Goal: Contribute content: Contribute content

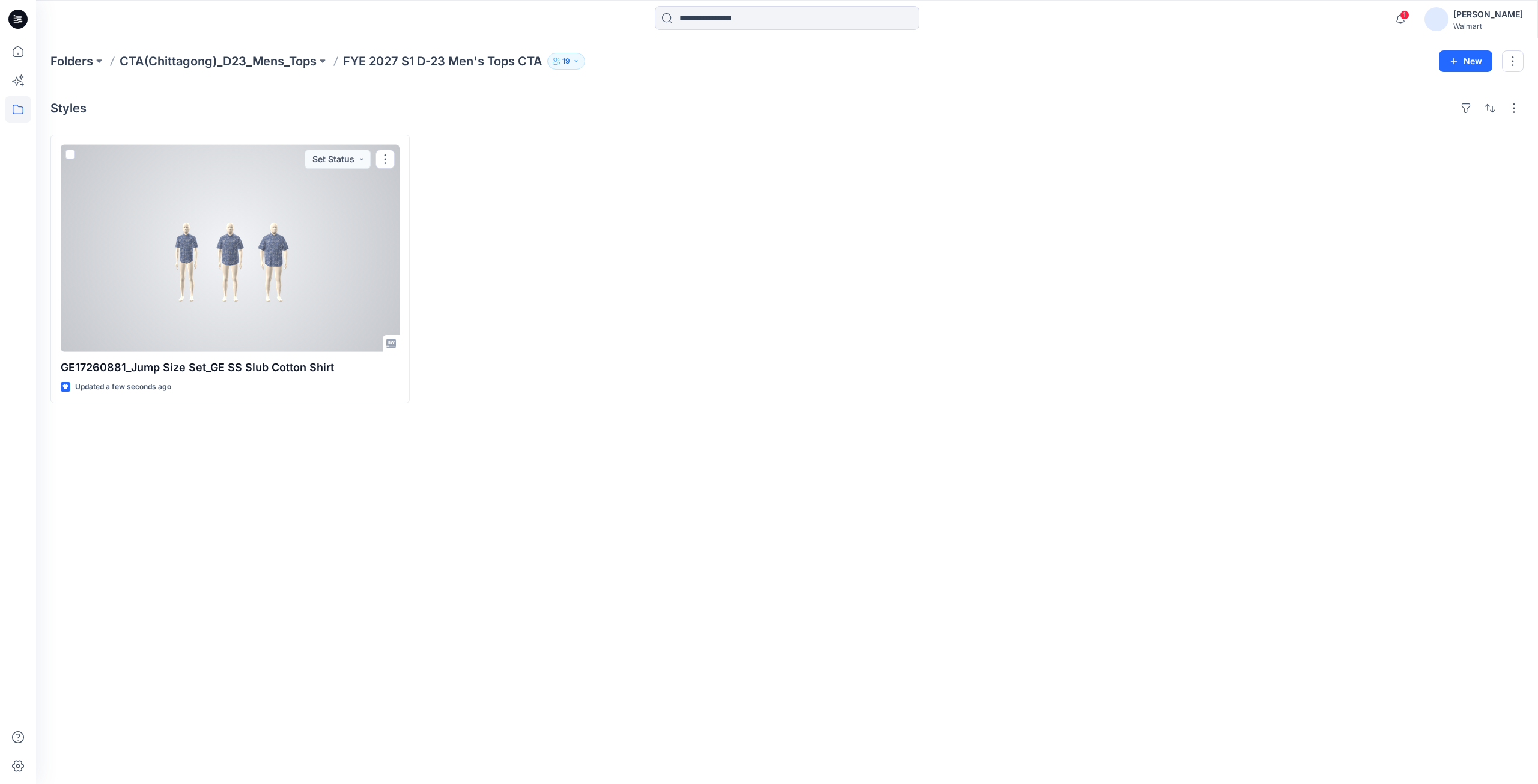
click at [259, 290] on div at bounding box center [230, 248] width 339 height 207
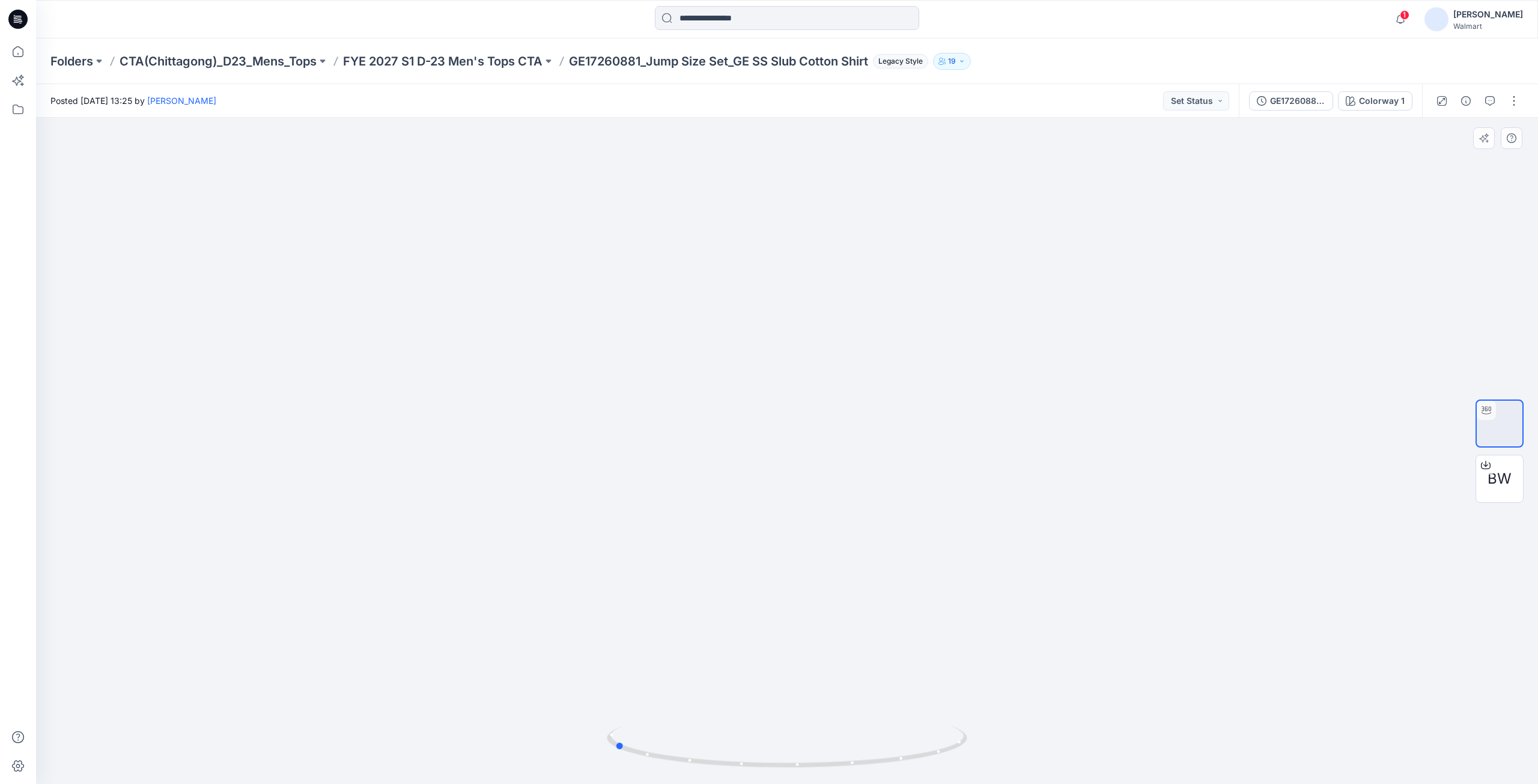
drag, startPoint x: 798, startPoint y: 770, endPoint x: 973, endPoint y: 739, distance: 177.7
click at [973, 739] on div at bounding box center [787, 450] width 1502 height 667
click at [475, 64] on p "FYE 2027 S1 D-23 Men's Tops CTA" at bounding box center [442, 61] width 199 height 17
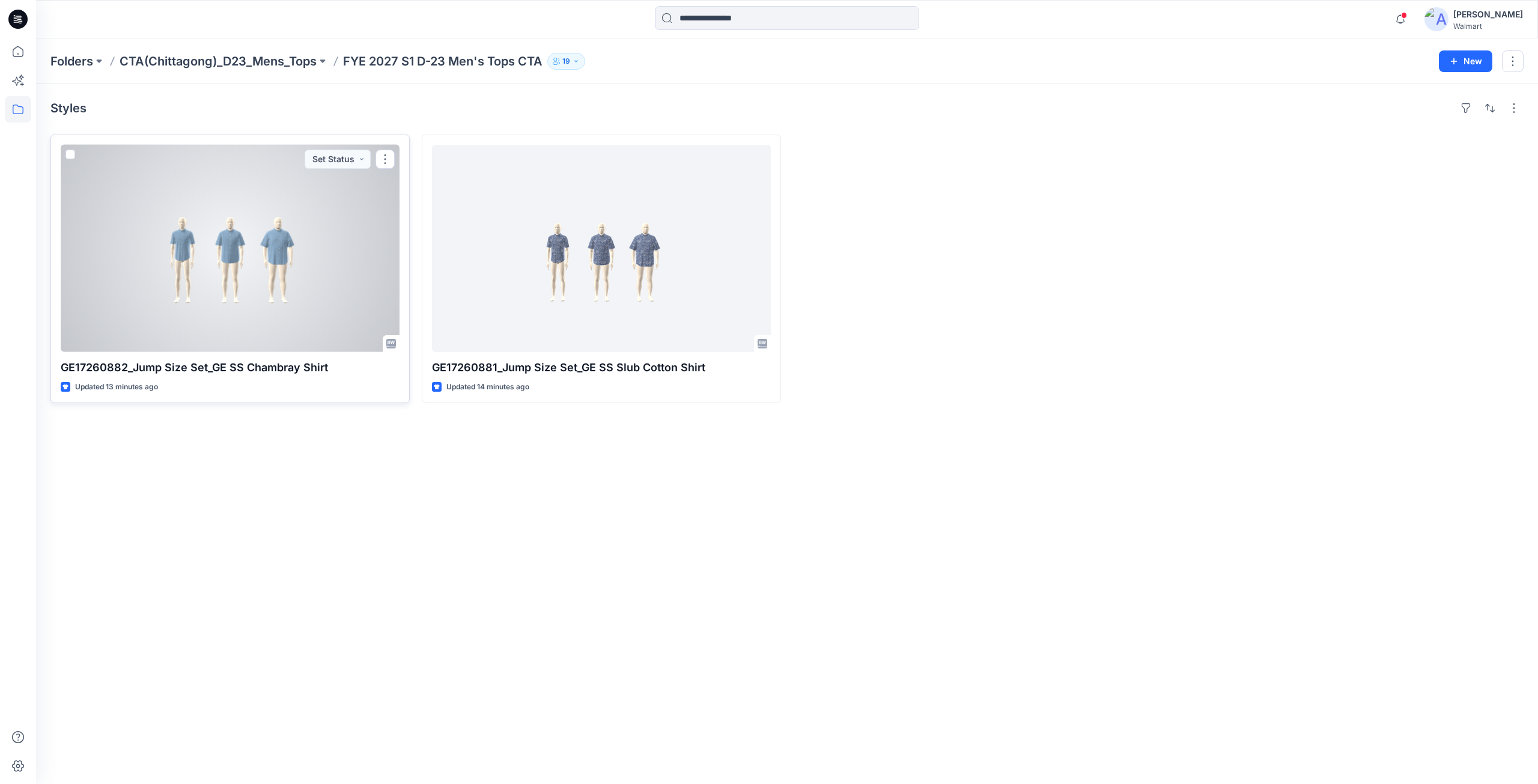
click at [208, 271] on div at bounding box center [230, 248] width 339 height 207
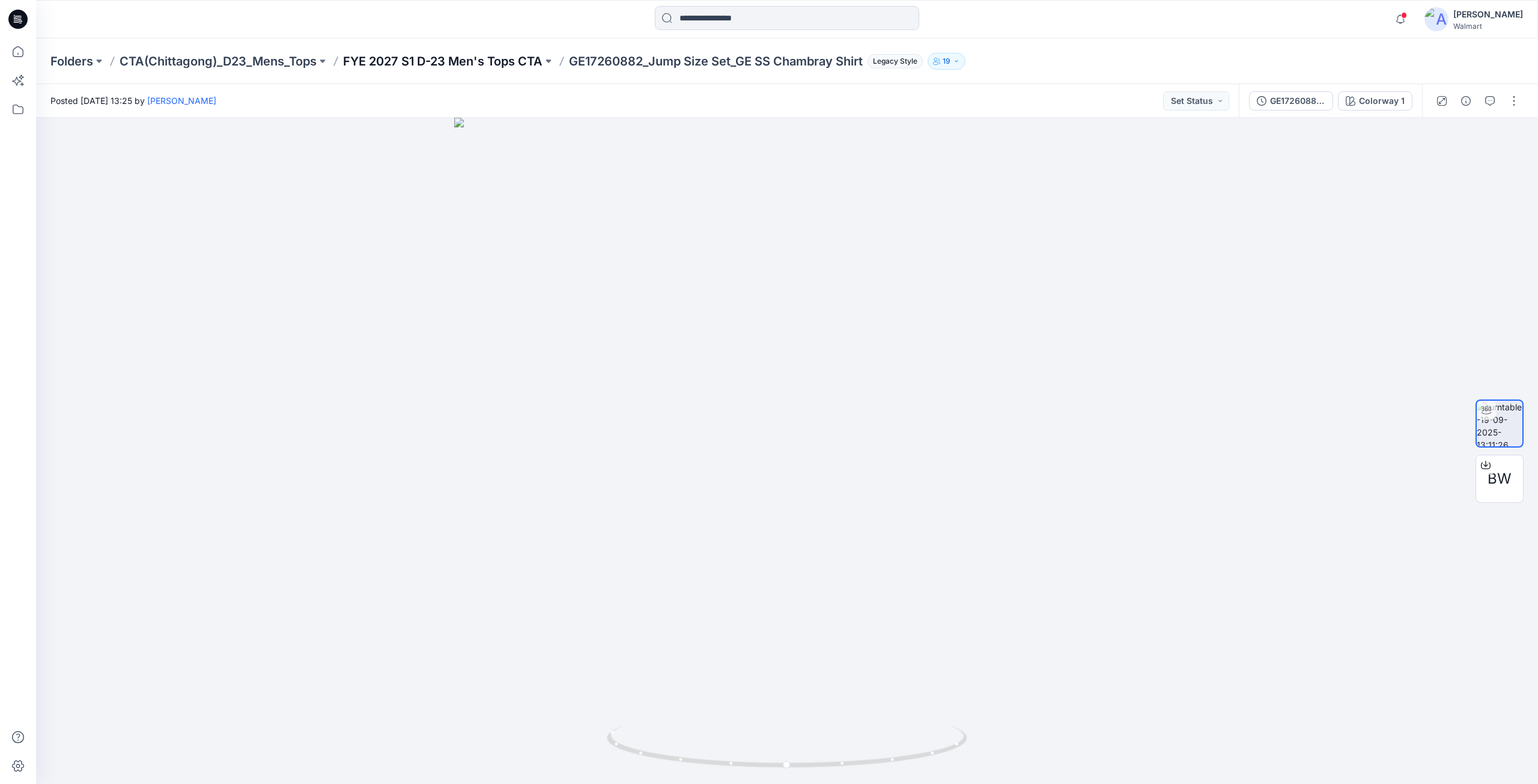
click at [521, 66] on p "FYE 2027 S1 D-23 Men's Tops CTA" at bounding box center [442, 61] width 199 height 17
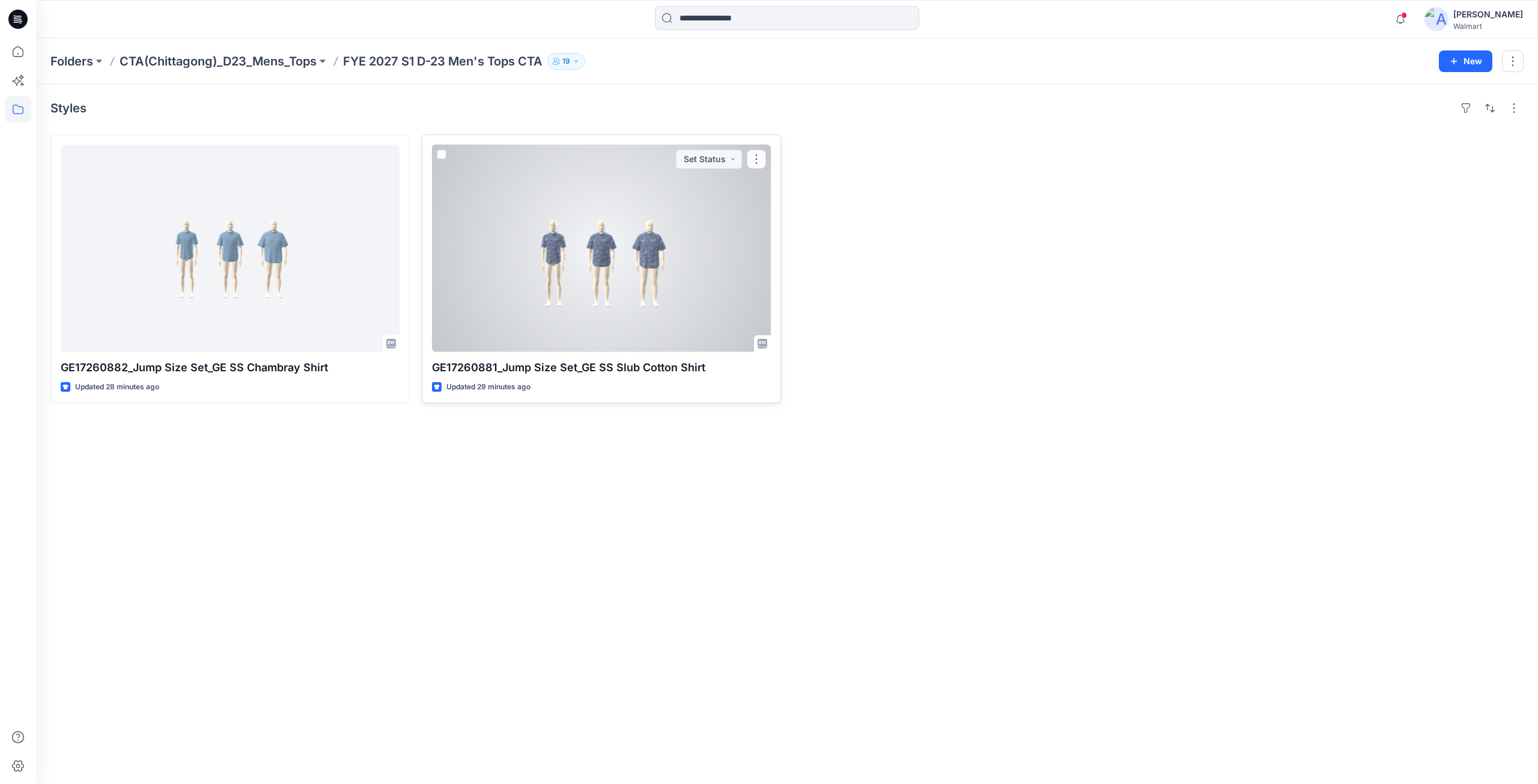
click at [548, 244] on div at bounding box center [602, 248] width 339 height 207
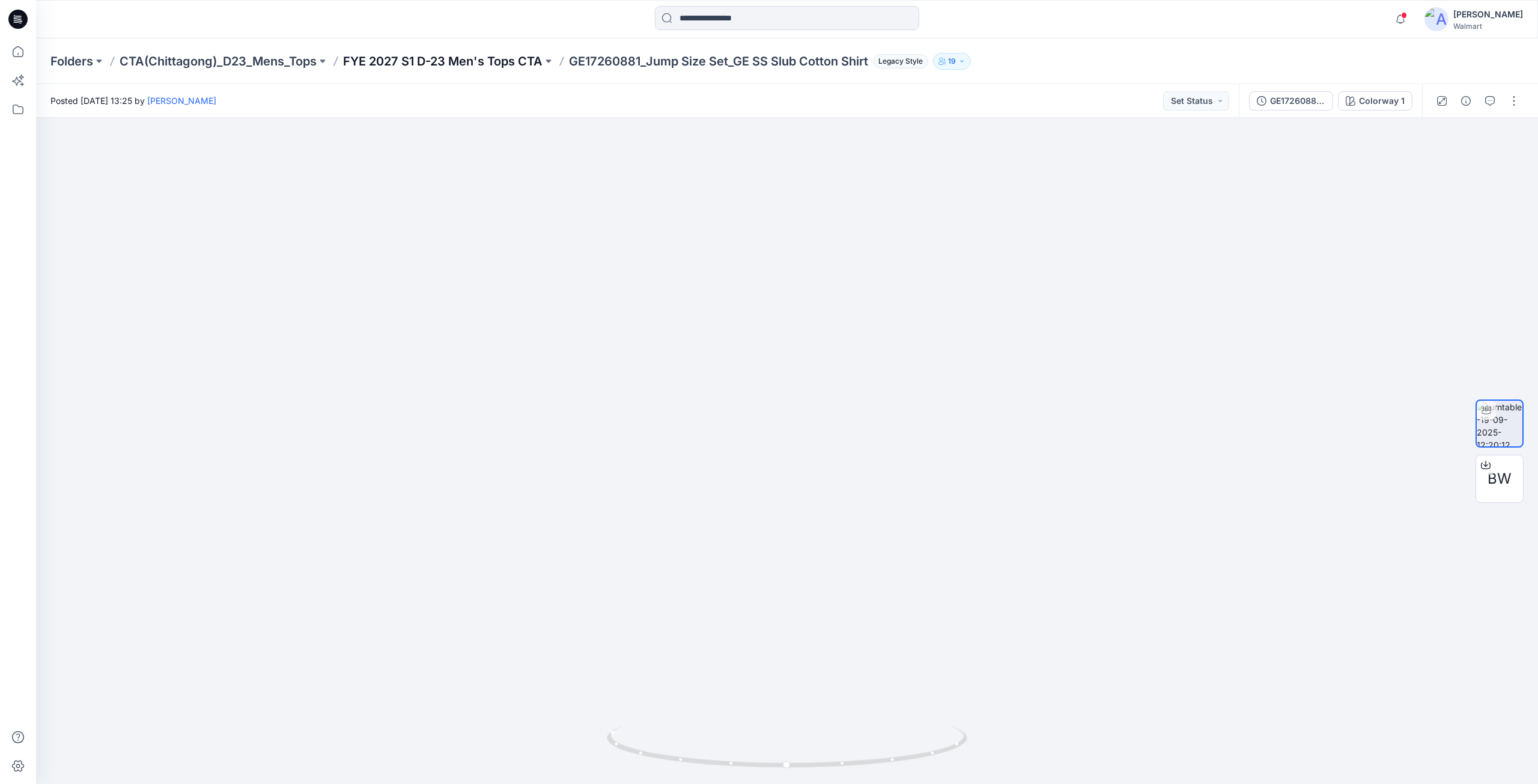
click at [495, 66] on p "FYE 2027 S1 D-23 Men's Tops CTA" at bounding box center [442, 61] width 199 height 17
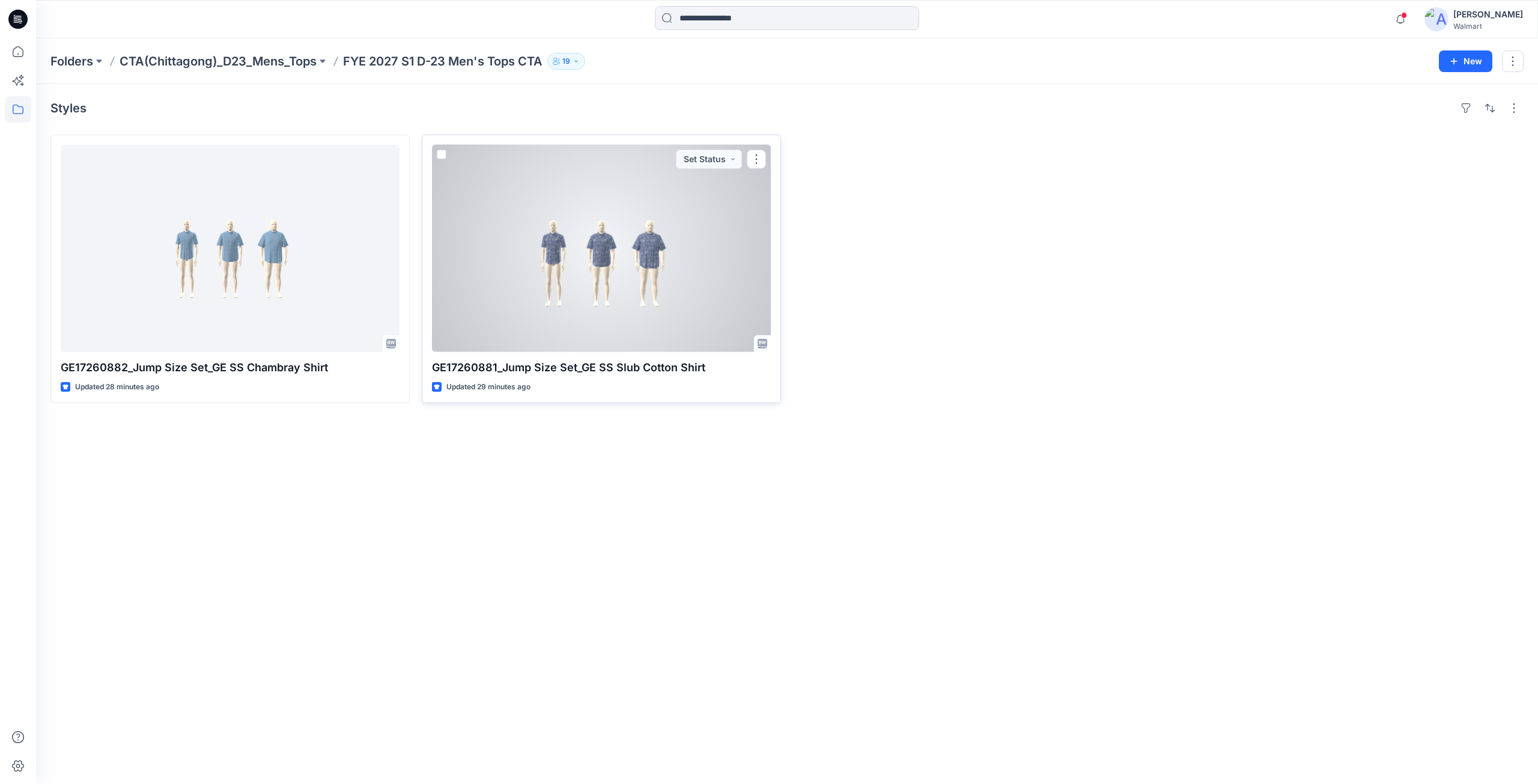
click at [599, 300] on div at bounding box center [602, 248] width 339 height 207
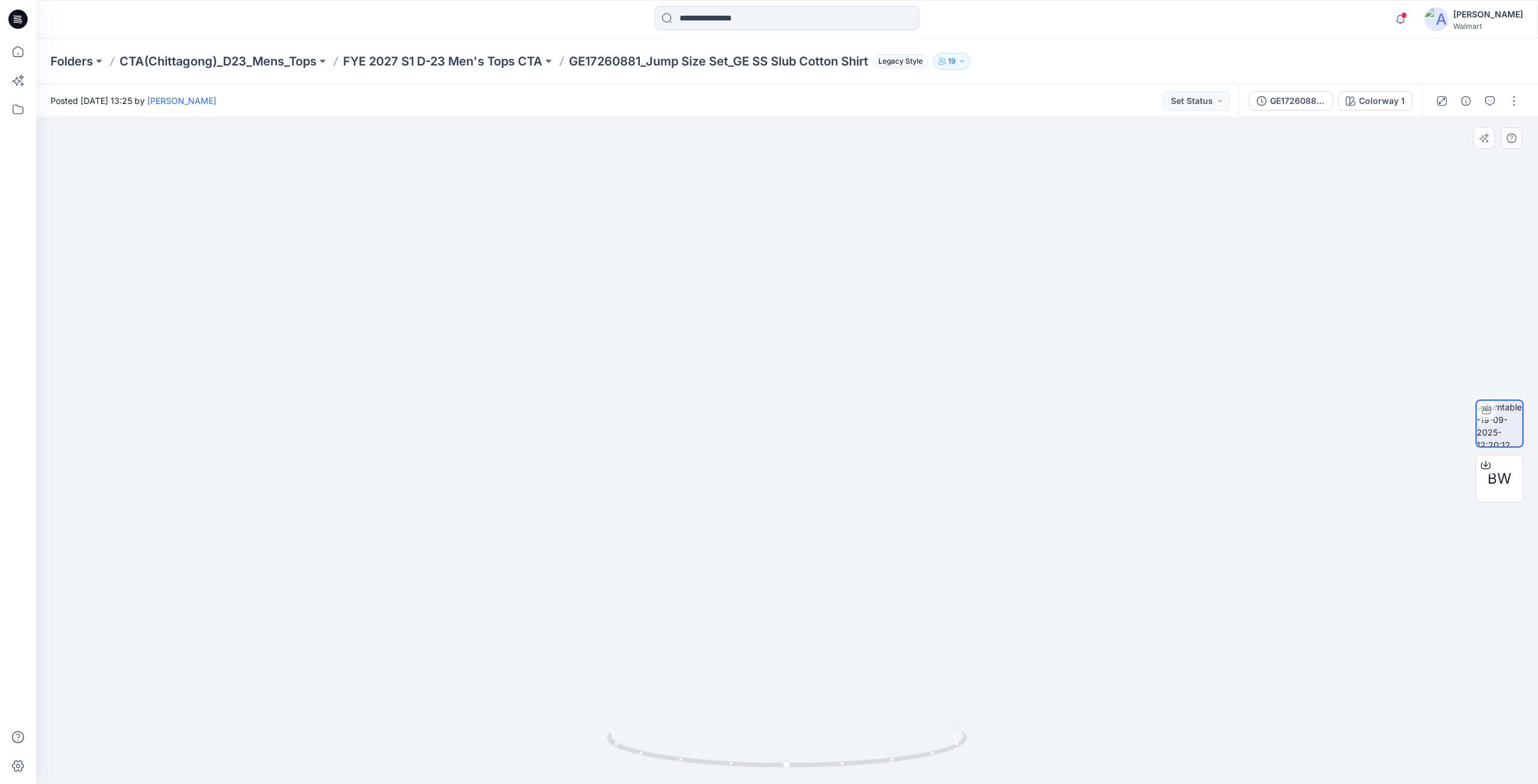
drag, startPoint x: 369, startPoint y: 276, endPoint x: 710, endPoint y: 274, distance: 341.0
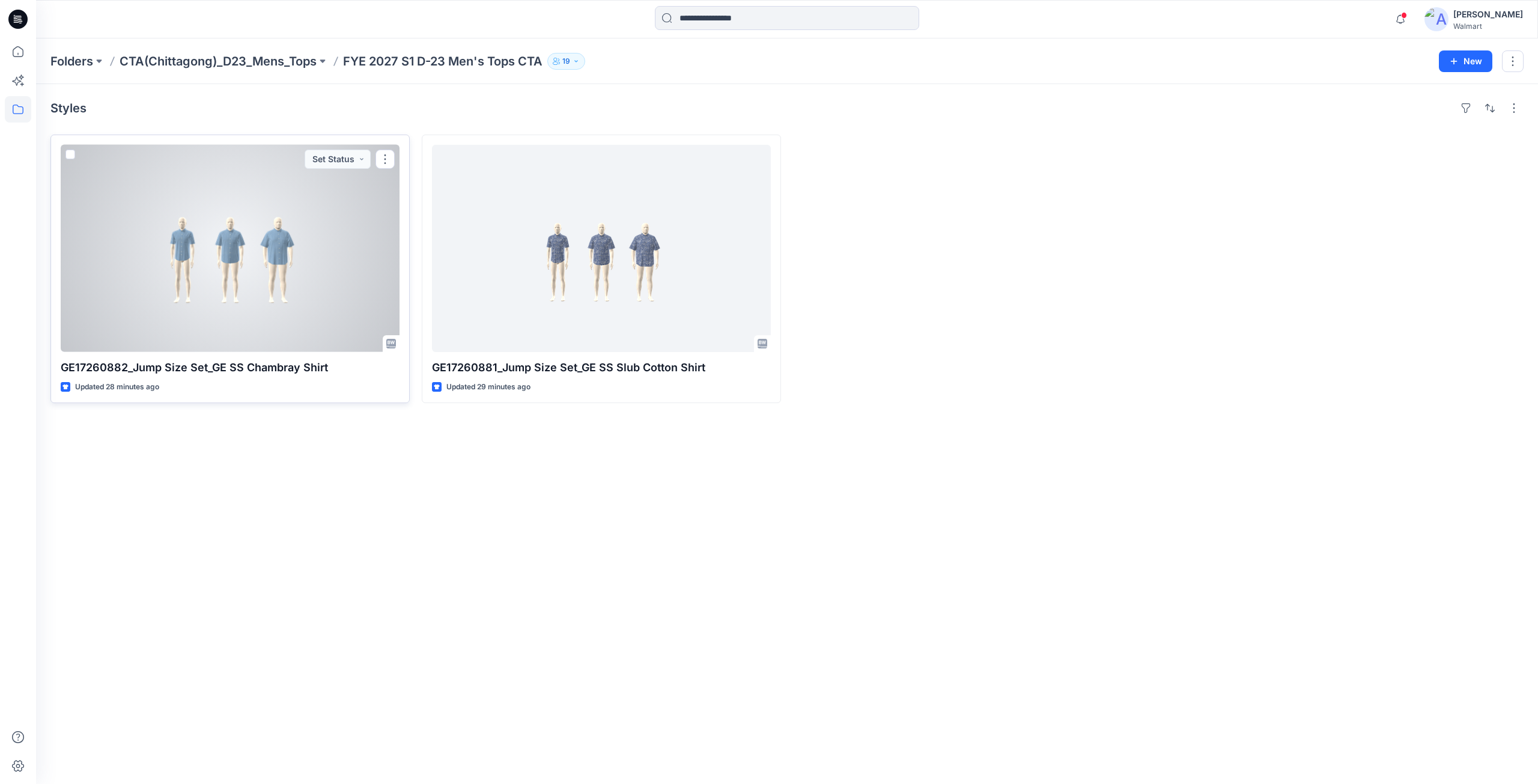
click at [328, 288] on div at bounding box center [230, 248] width 339 height 207
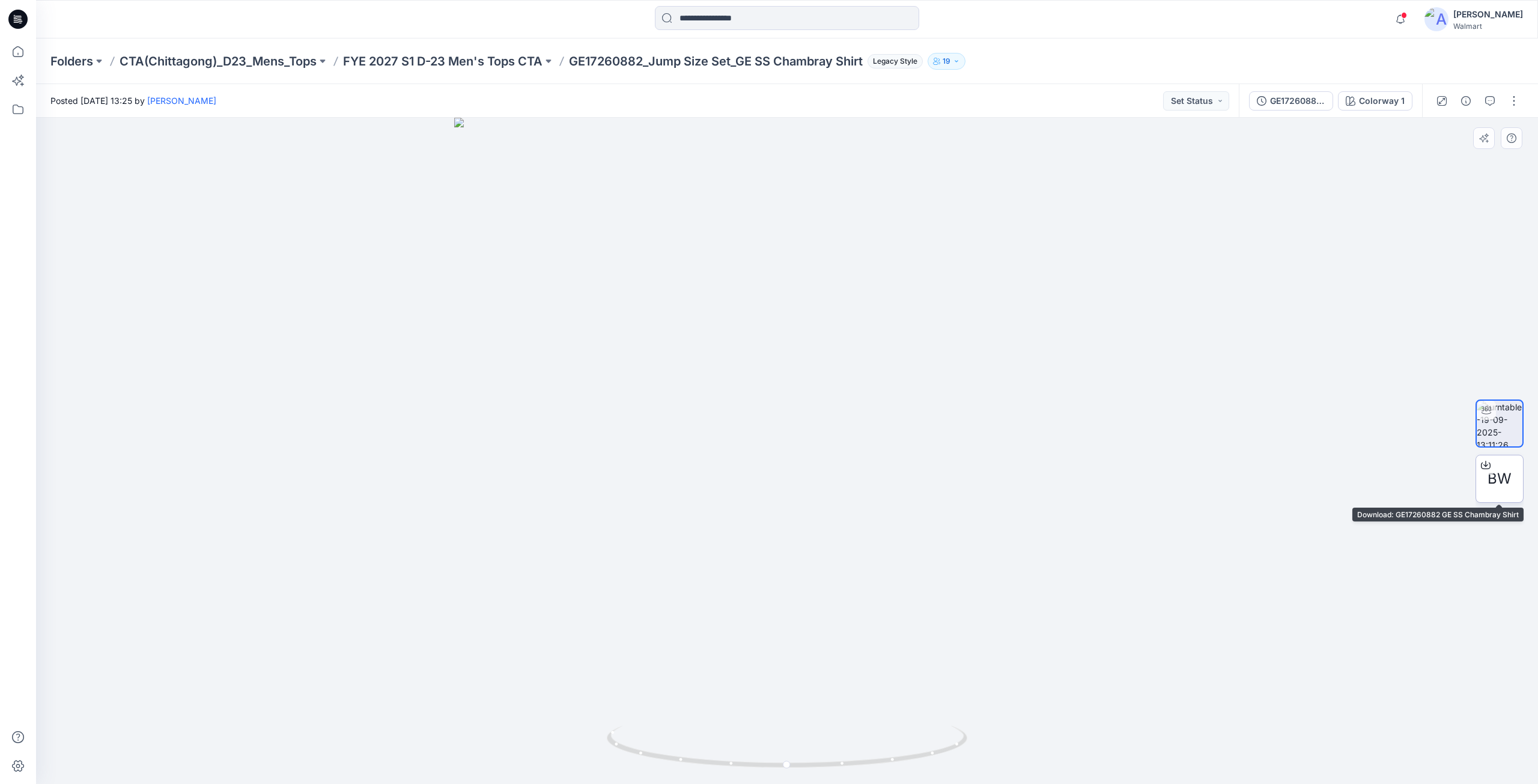
click at [1485, 465] on icon at bounding box center [1486, 465] width 9 height 9
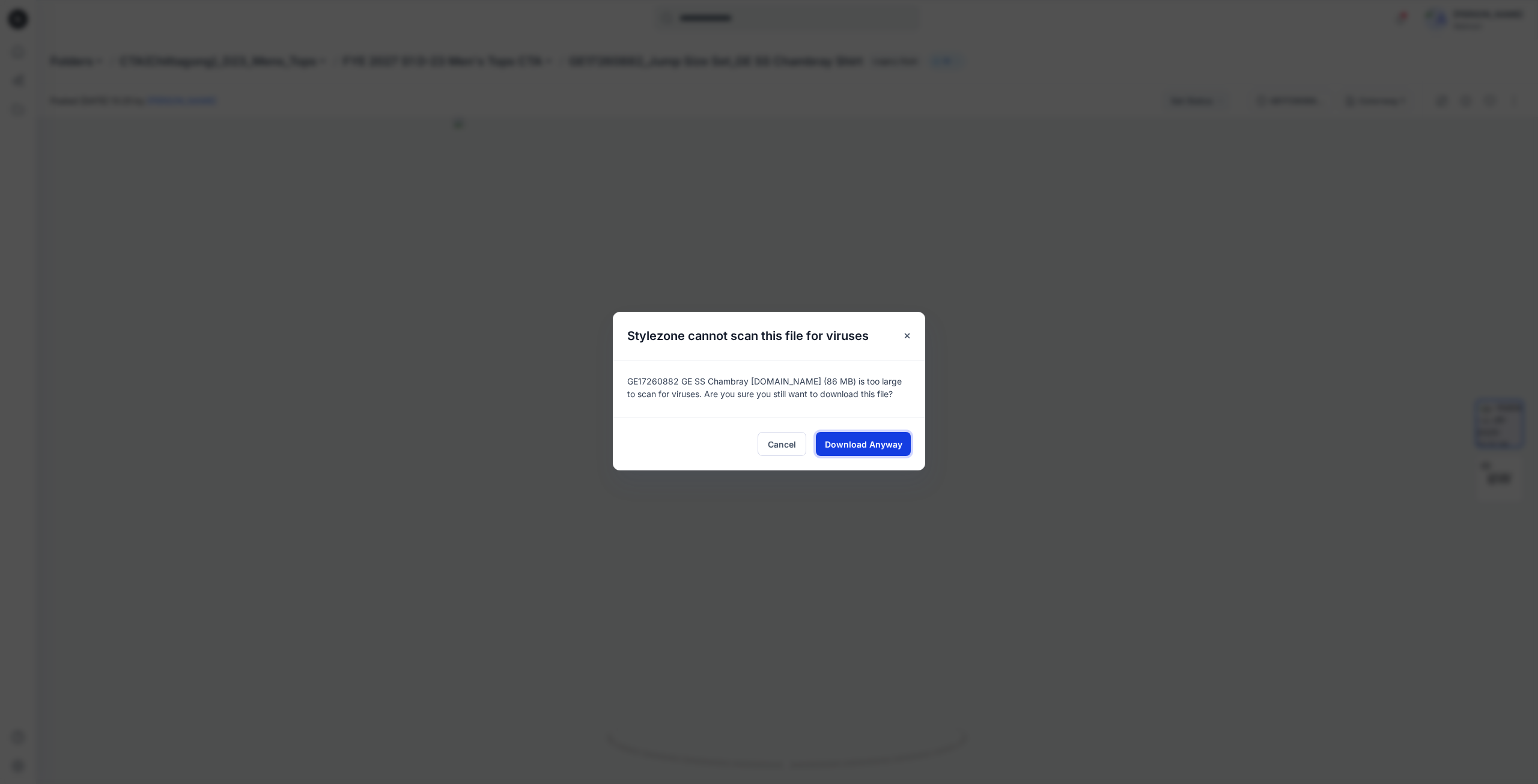
click at [887, 440] on span "Download Anyway" at bounding box center [863, 444] width 78 height 13
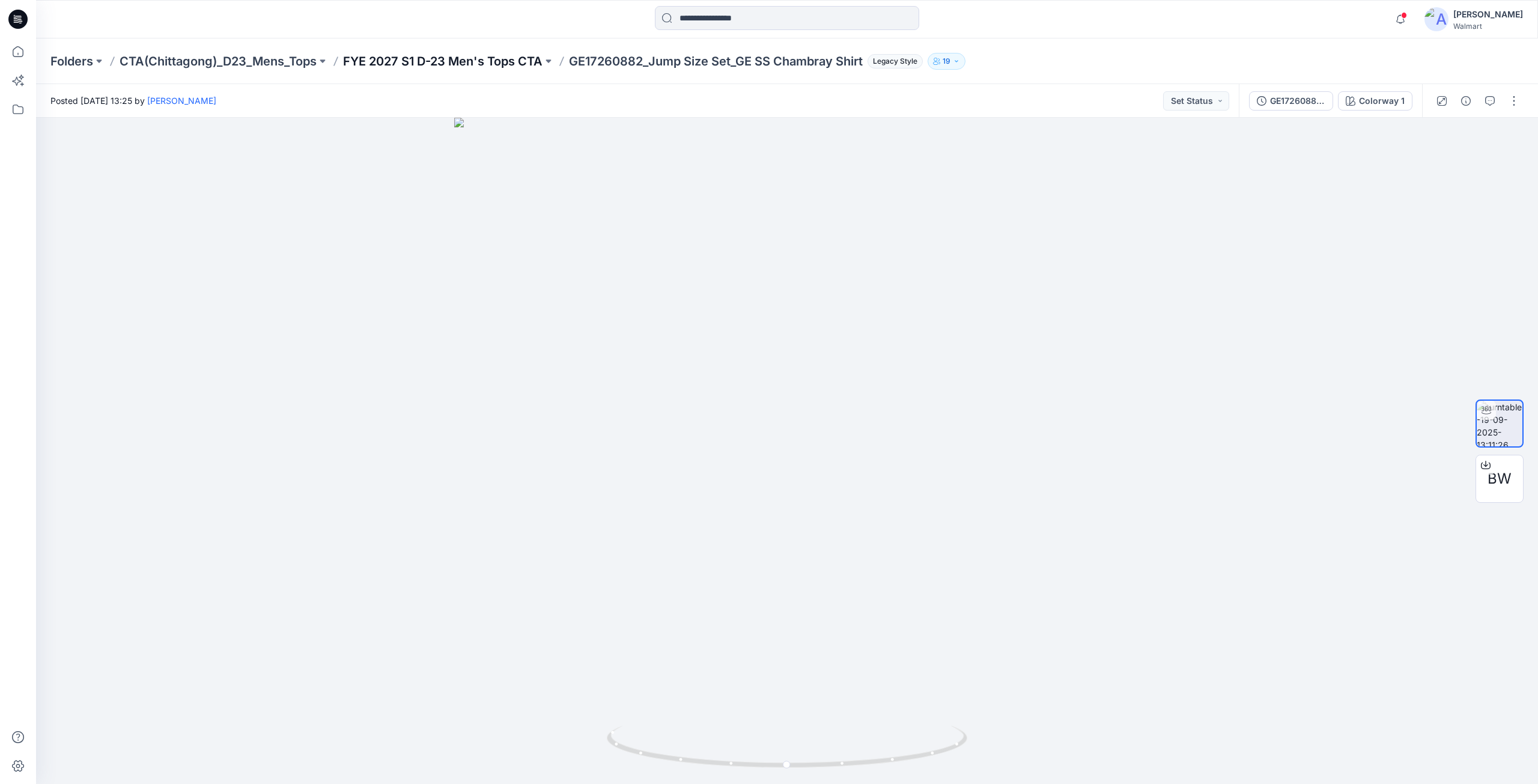
click at [480, 65] on p "FYE 2027 S1 D-23 Men's Tops CTA" at bounding box center [442, 61] width 199 height 17
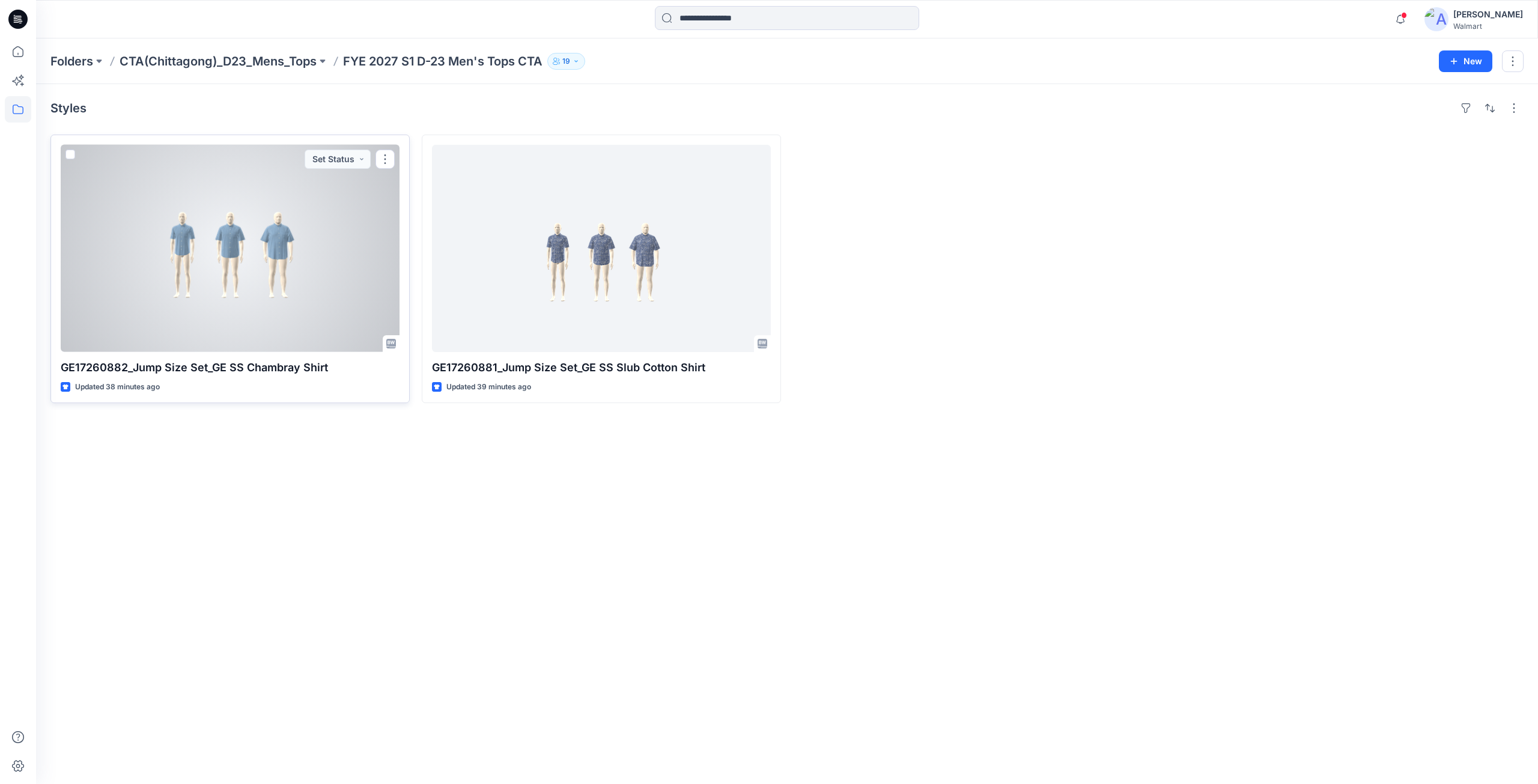
click at [290, 310] on div at bounding box center [230, 248] width 339 height 207
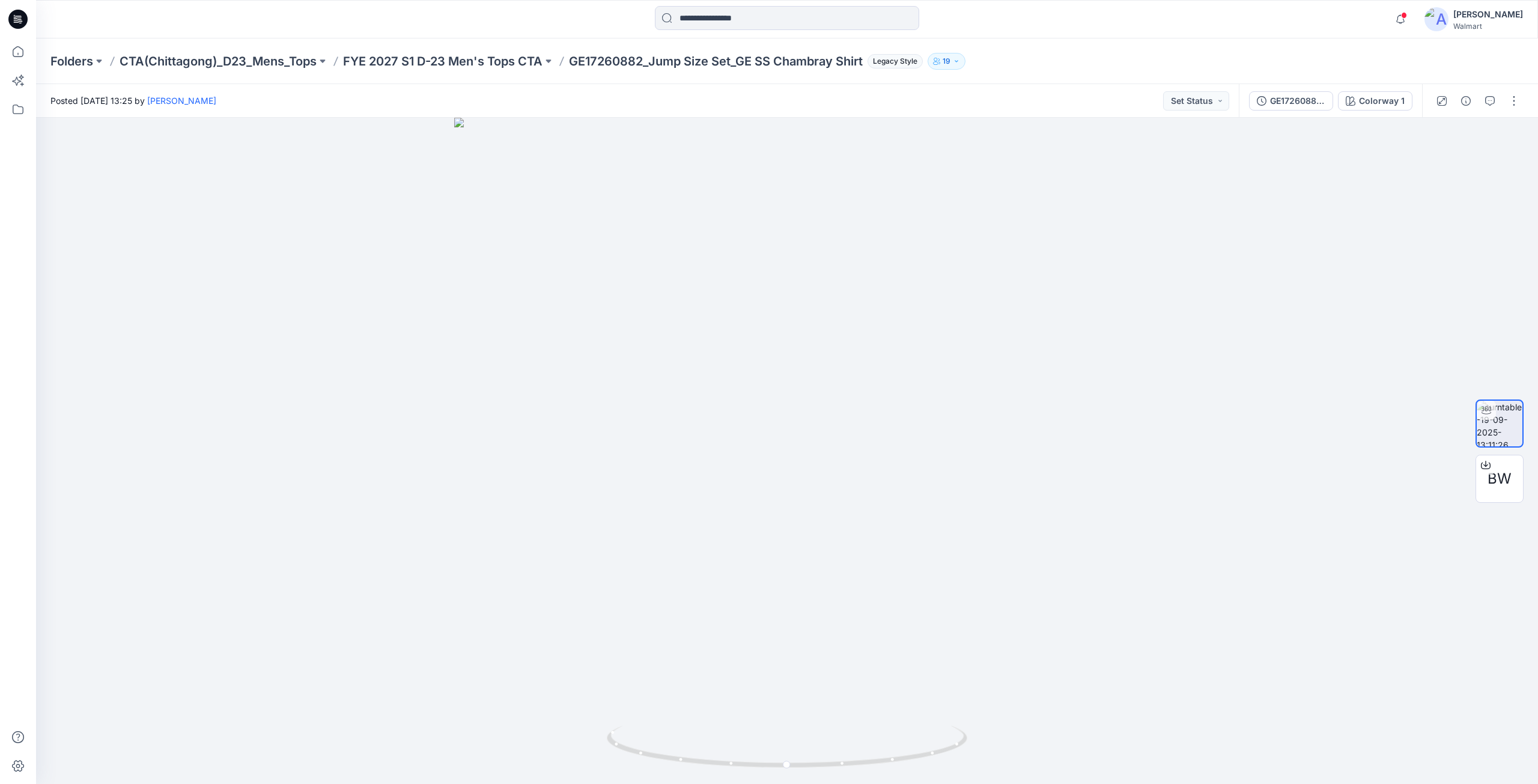
click at [1511, 111] on div at bounding box center [1478, 101] width 111 height 34
click at [1514, 105] on button "button" at bounding box center [1514, 101] width 19 height 19
click at [1462, 128] on button "Edit" at bounding box center [1464, 128] width 111 height 22
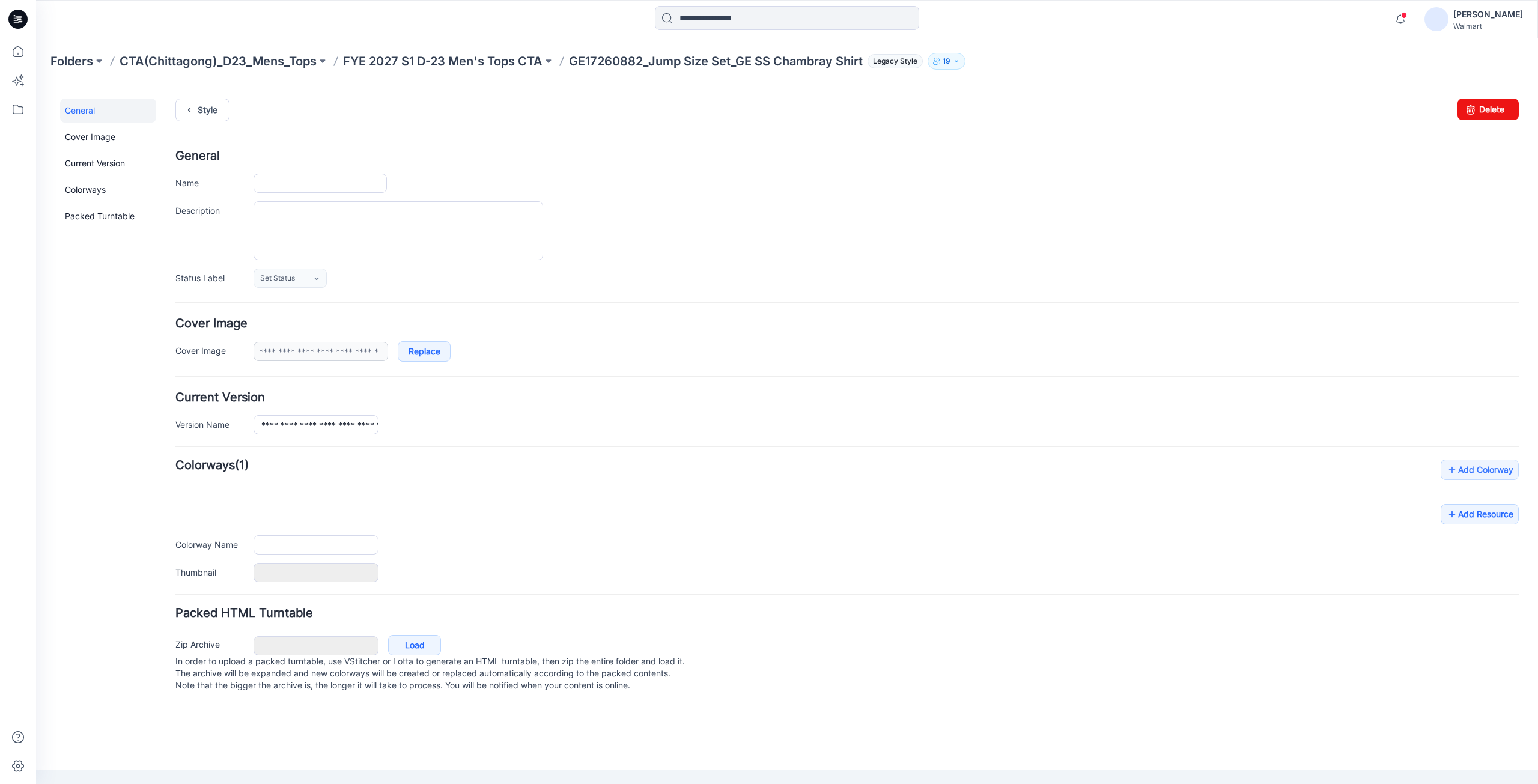
type input "**********"
type textarea "**********"
type input "**********"
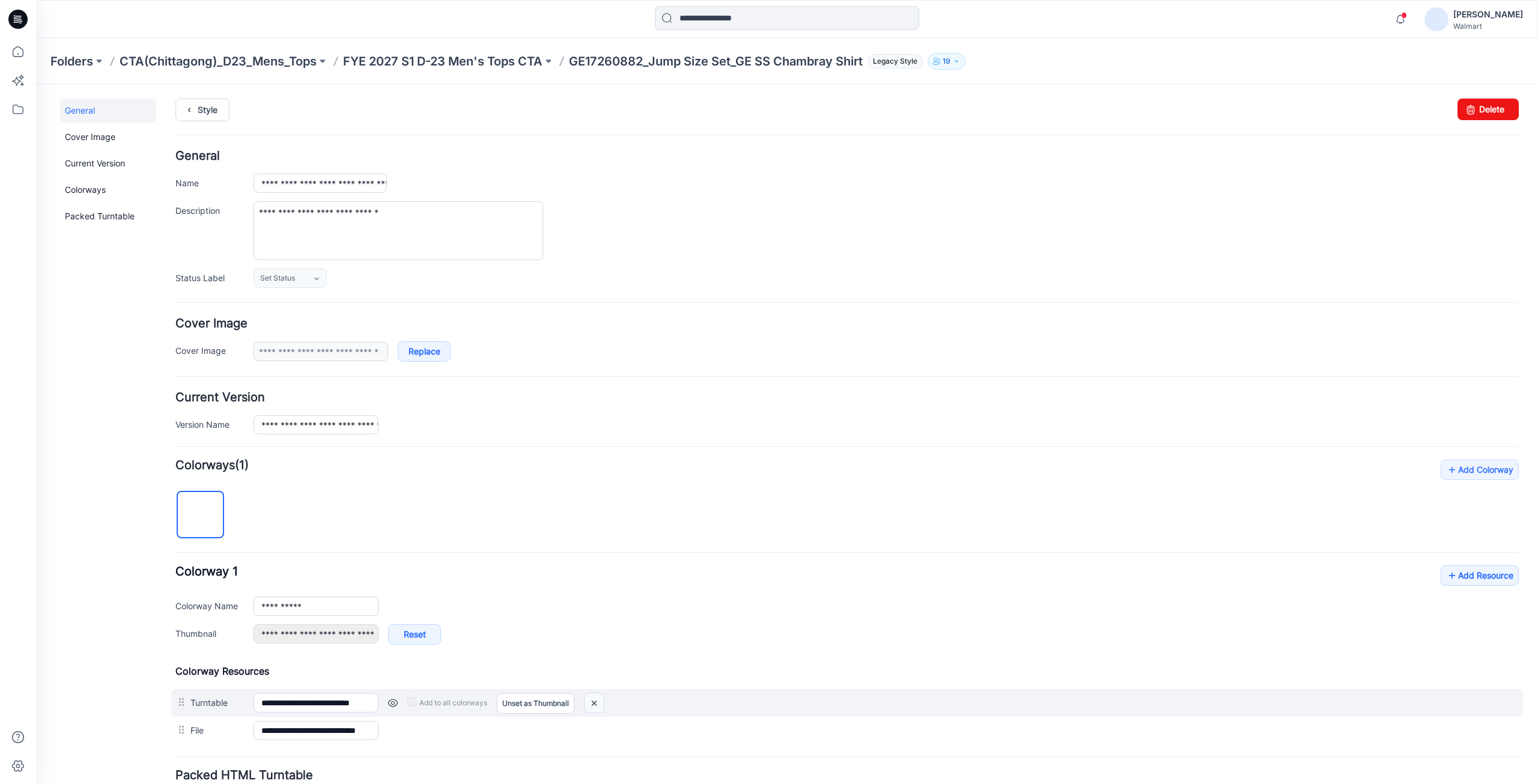
click at [602, 700] on img at bounding box center [594, 703] width 19 height 20
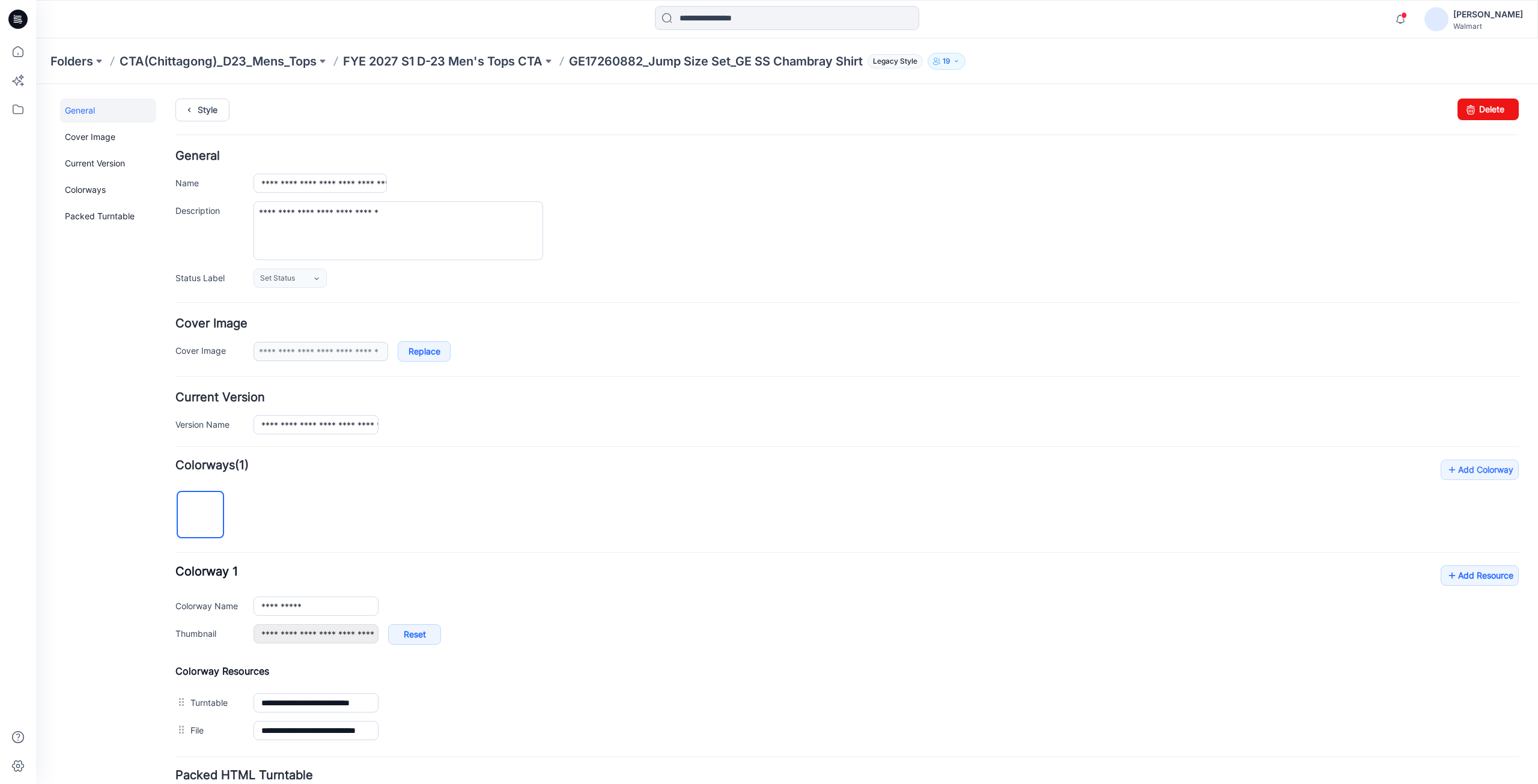
type input "**********"
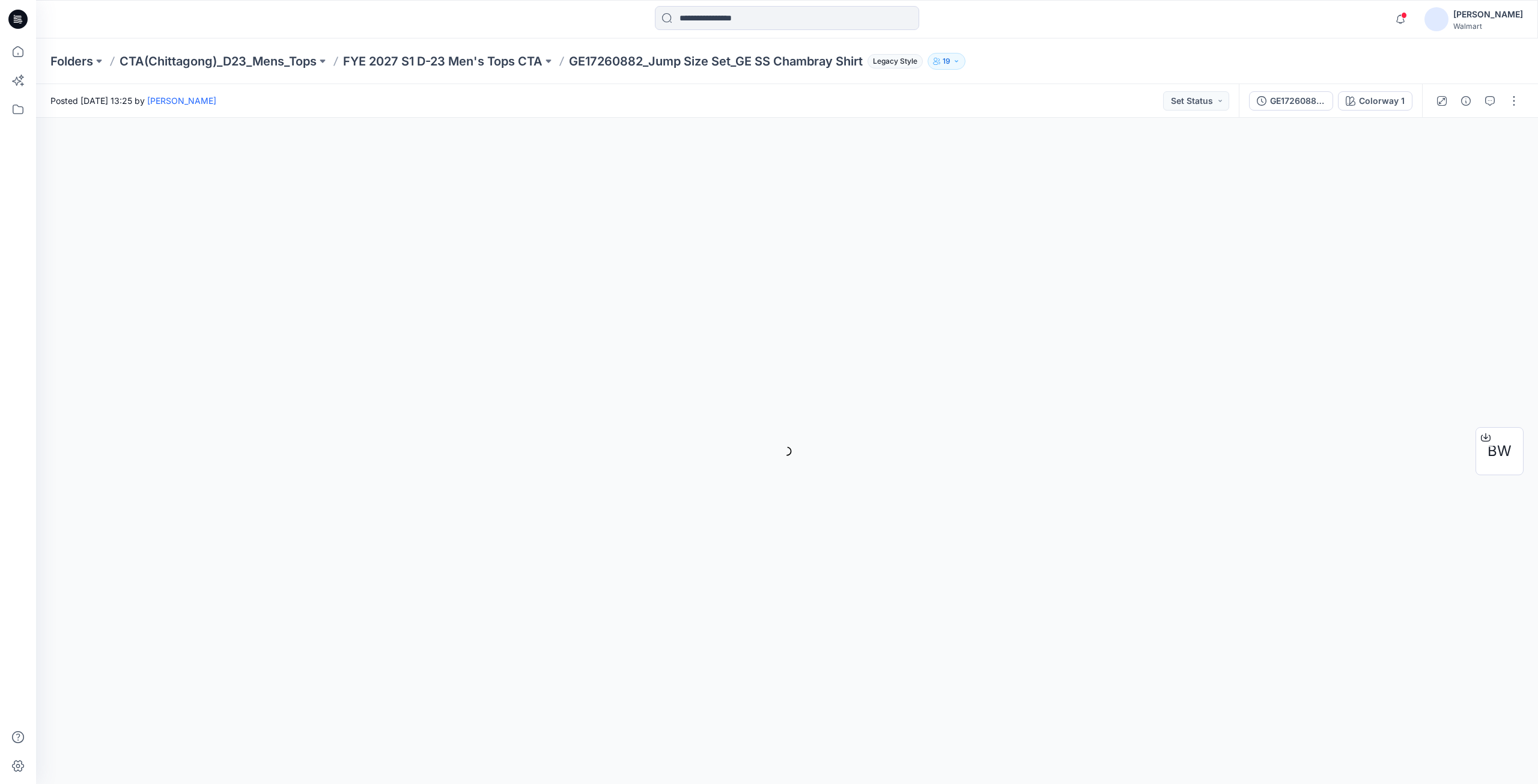
click at [18, 21] on icon at bounding box center [18, 19] width 19 height 19
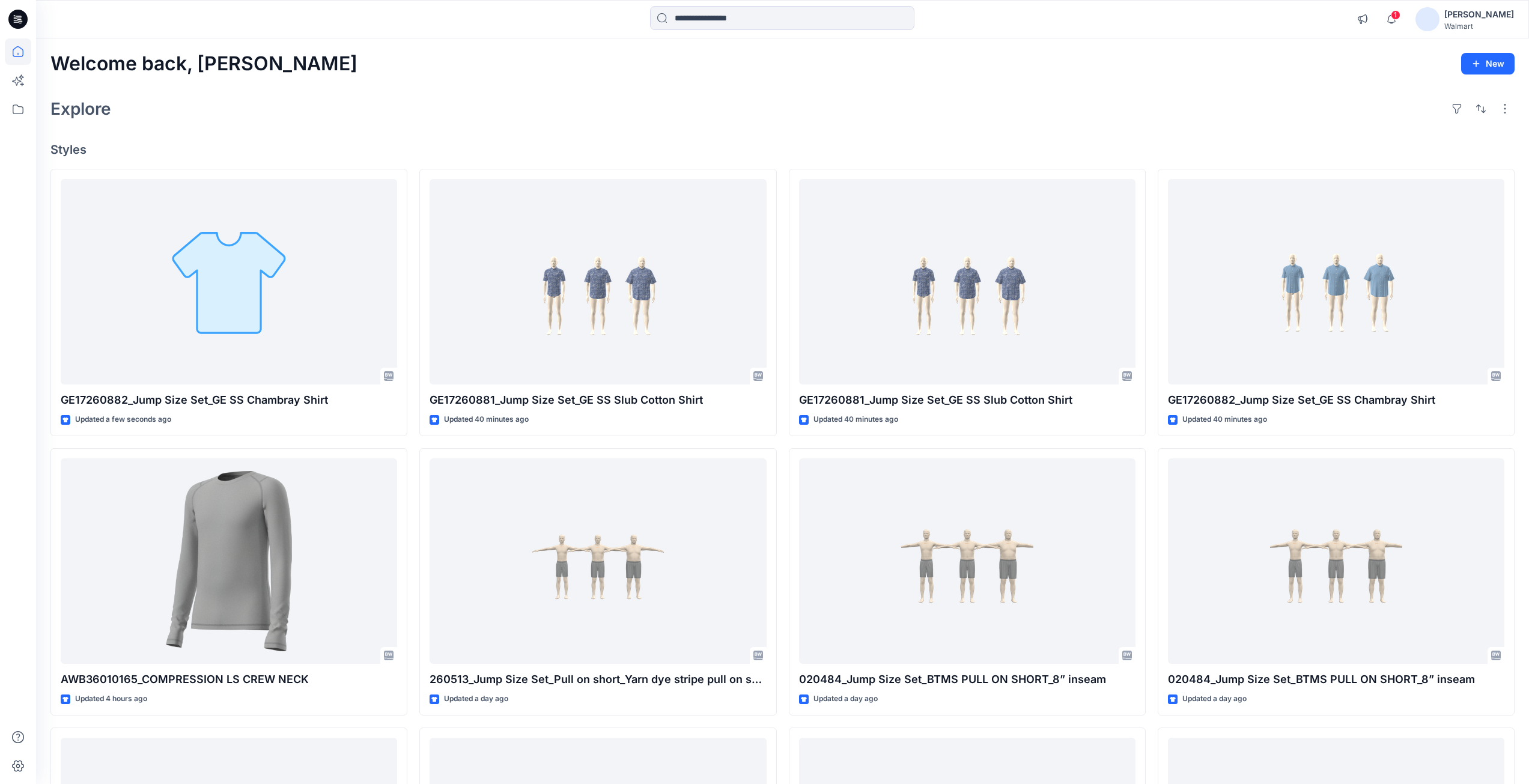
click at [16, 20] on icon at bounding box center [18, 19] width 19 height 19
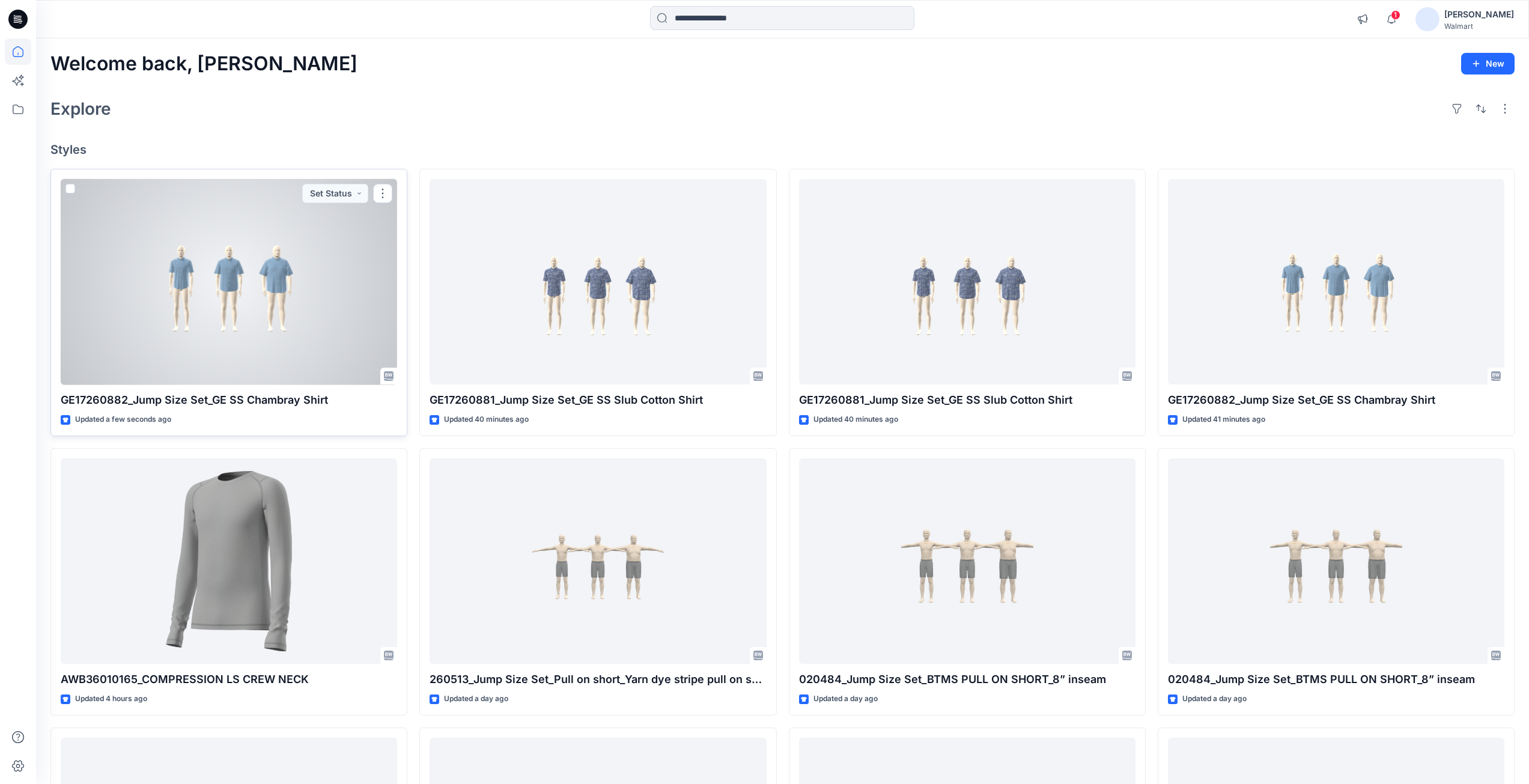
click at [273, 280] on div at bounding box center [229, 282] width 336 height 206
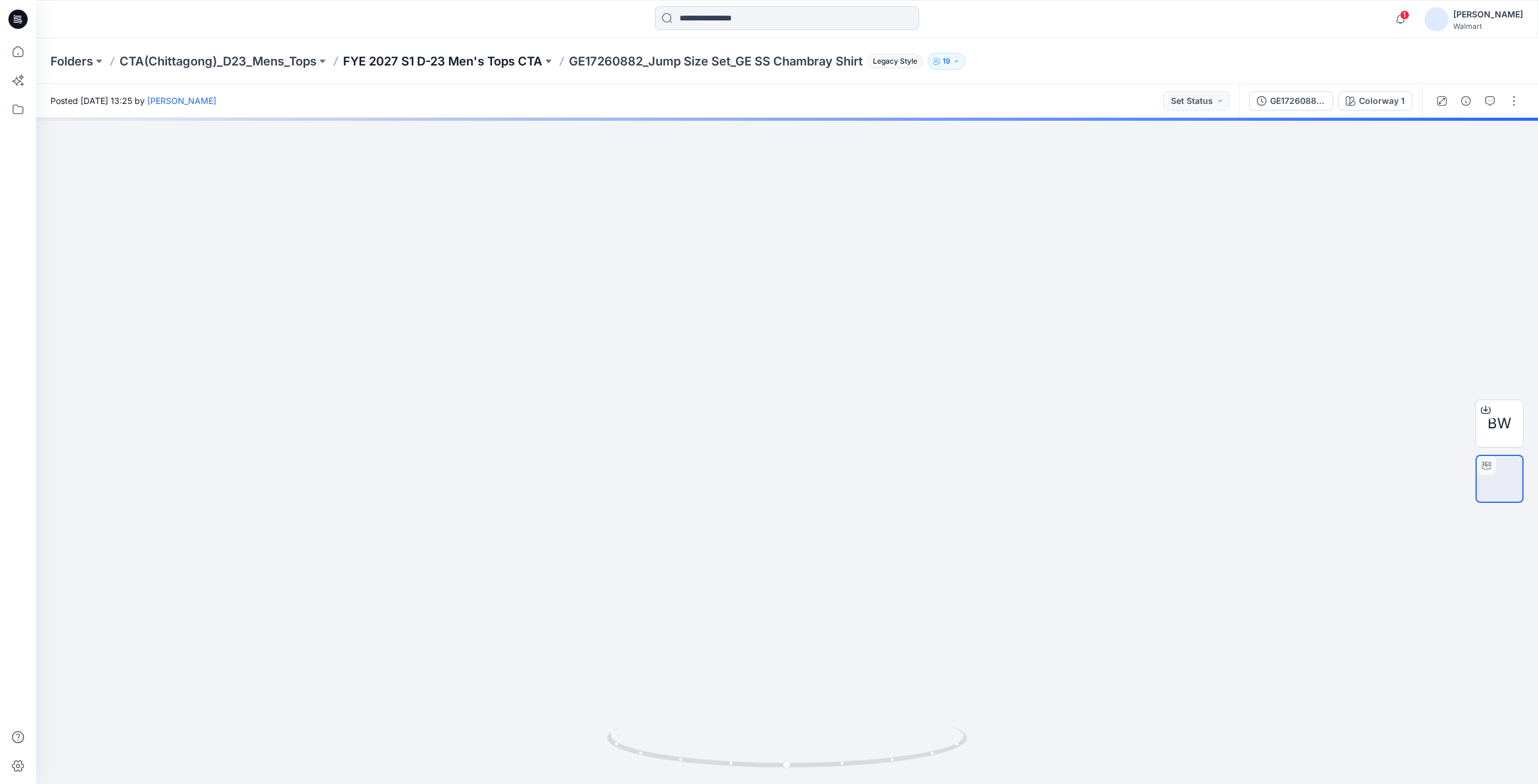
click at [476, 65] on p "FYE 2027 S1 D-23 Men's Tops CTA" at bounding box center [442, 61] width 199 height 17
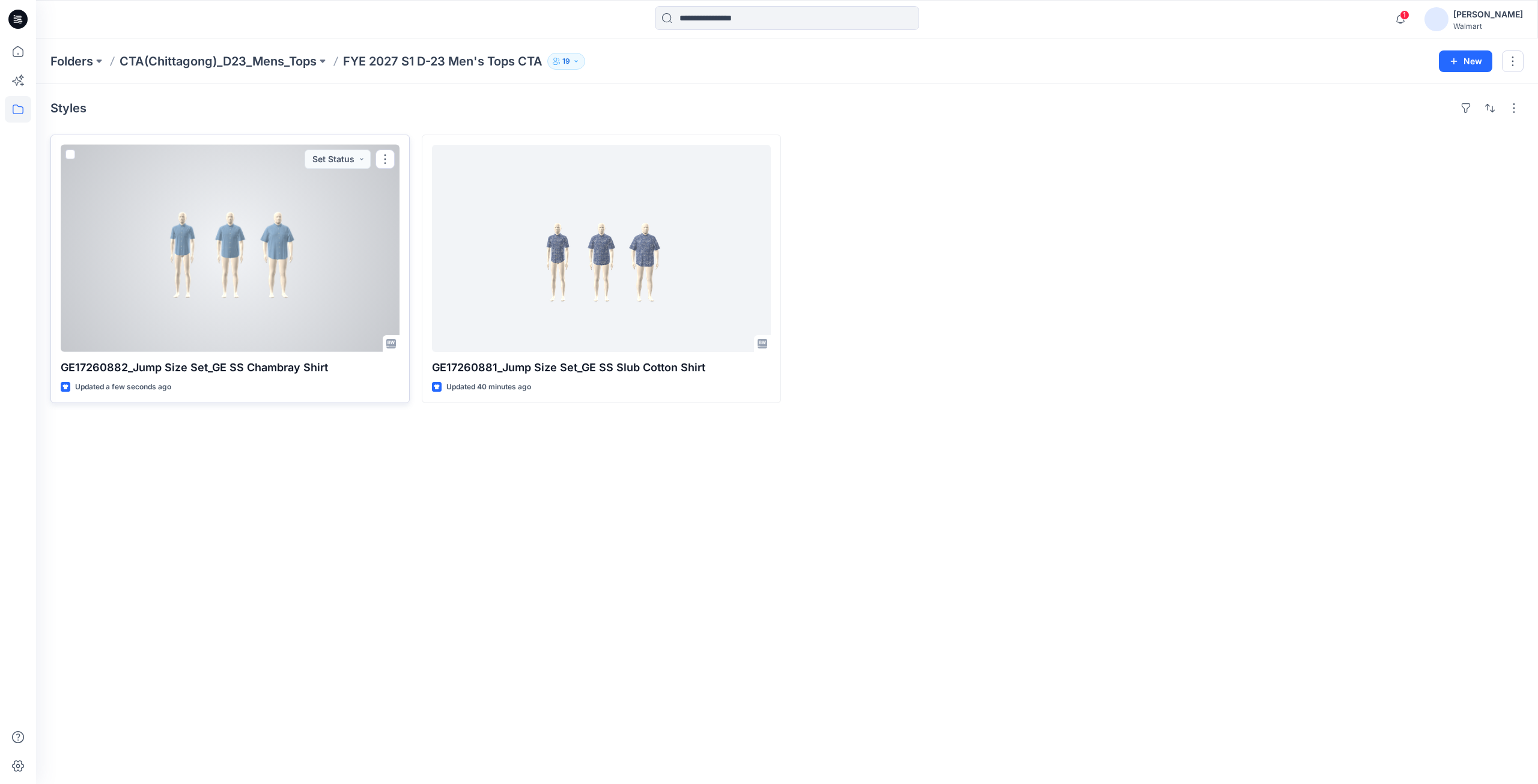
click at [263, 268] on div at bounding box center [230, 248] width 339 height 207
